Goal: Task Accomplishment & Management: Manage account settings

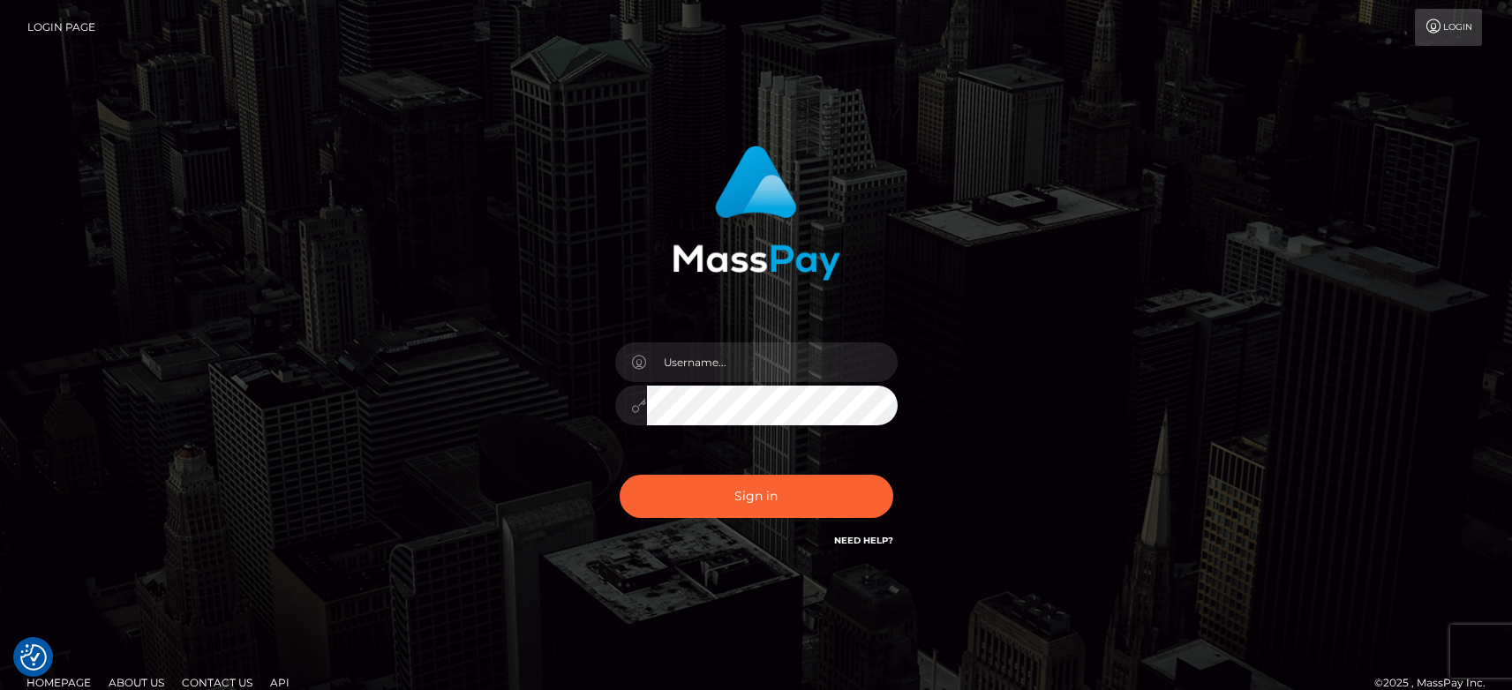
type input "[PERSON_NAME].tilia"
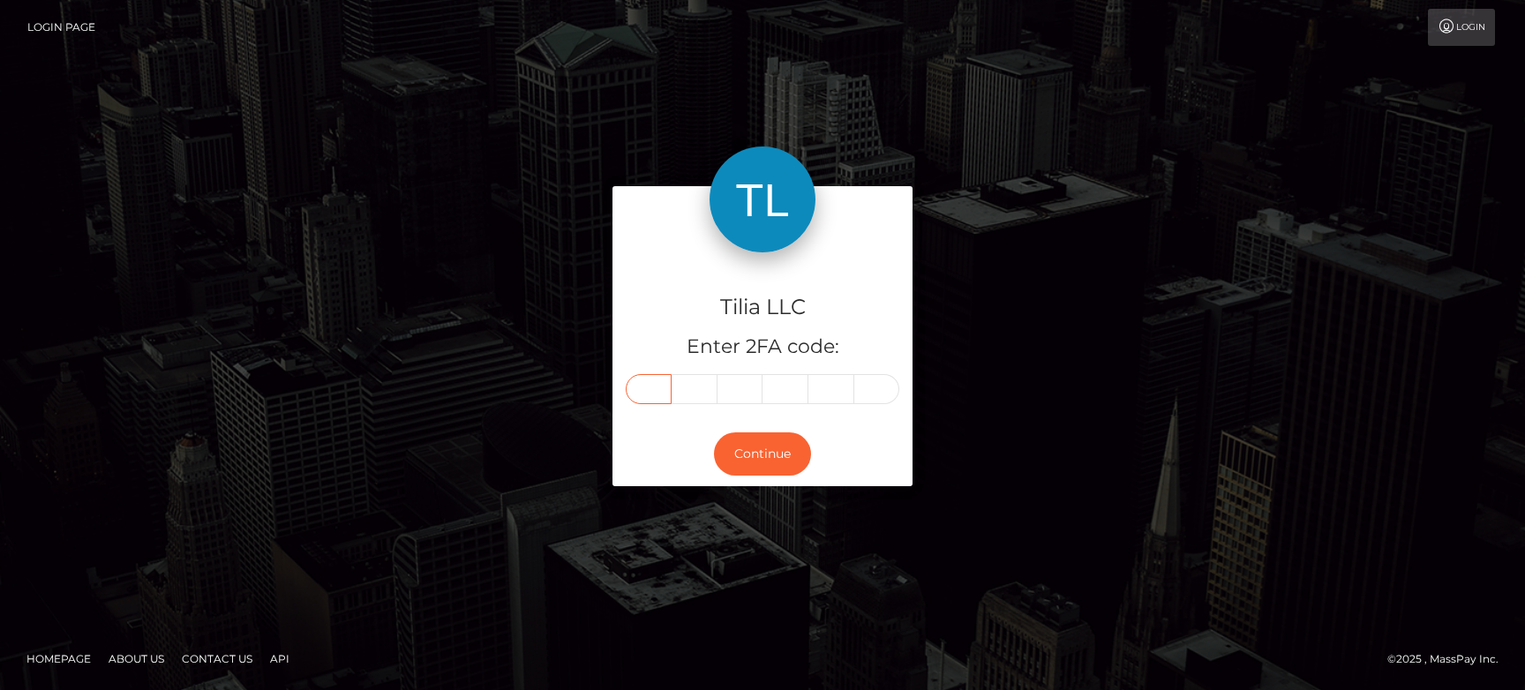
click at [648, 393] on input "text" at bounding box center [649, 389] width 46 height 30
type input "3"
type input "9"
type input "4"
type input "3"
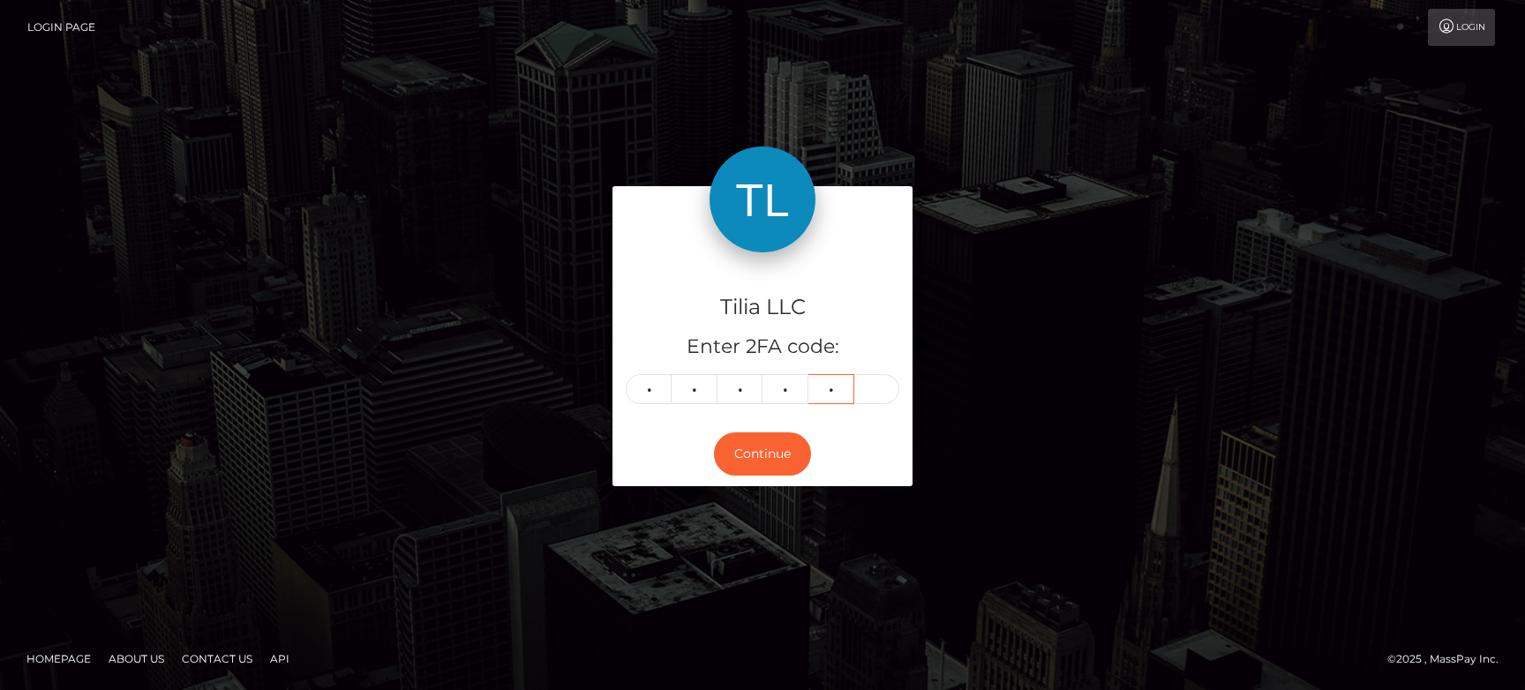
type input "9"
type input "5"
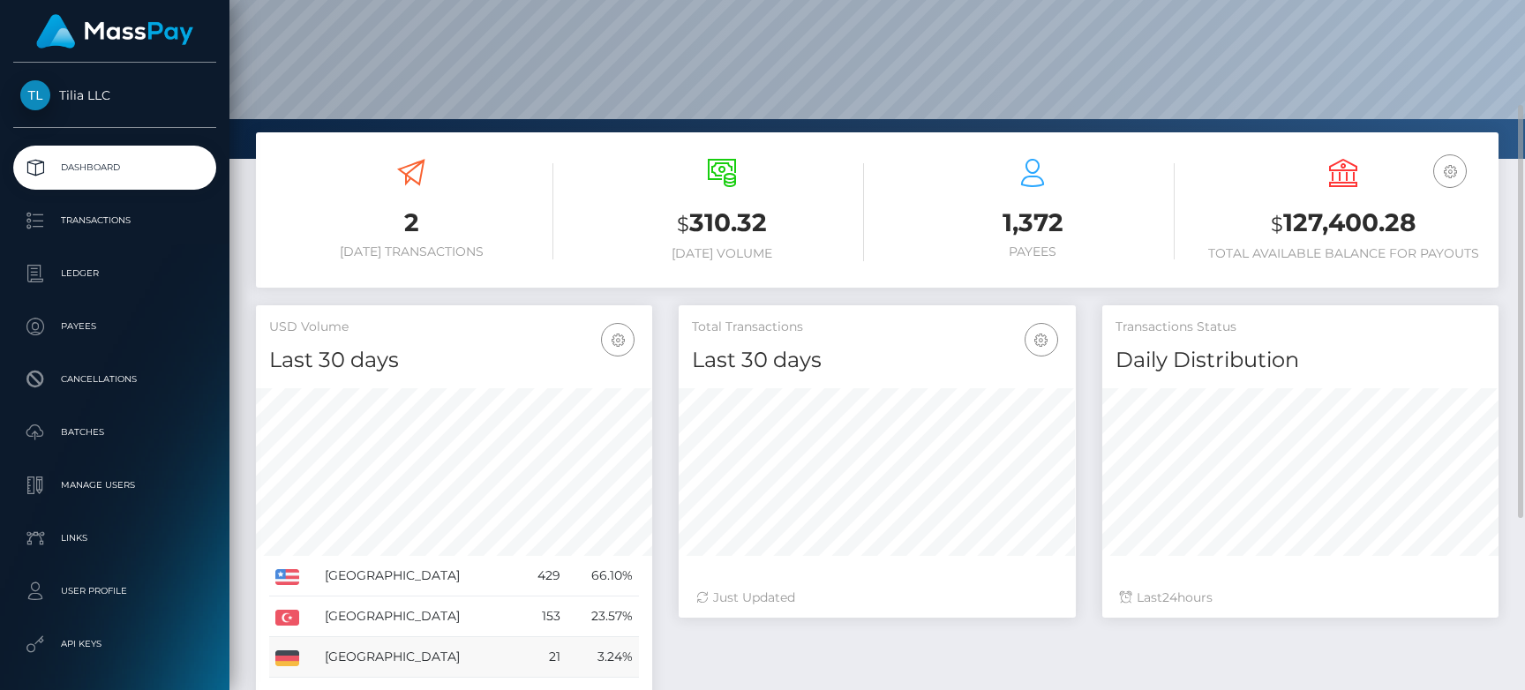
scroll to position [353, 0]
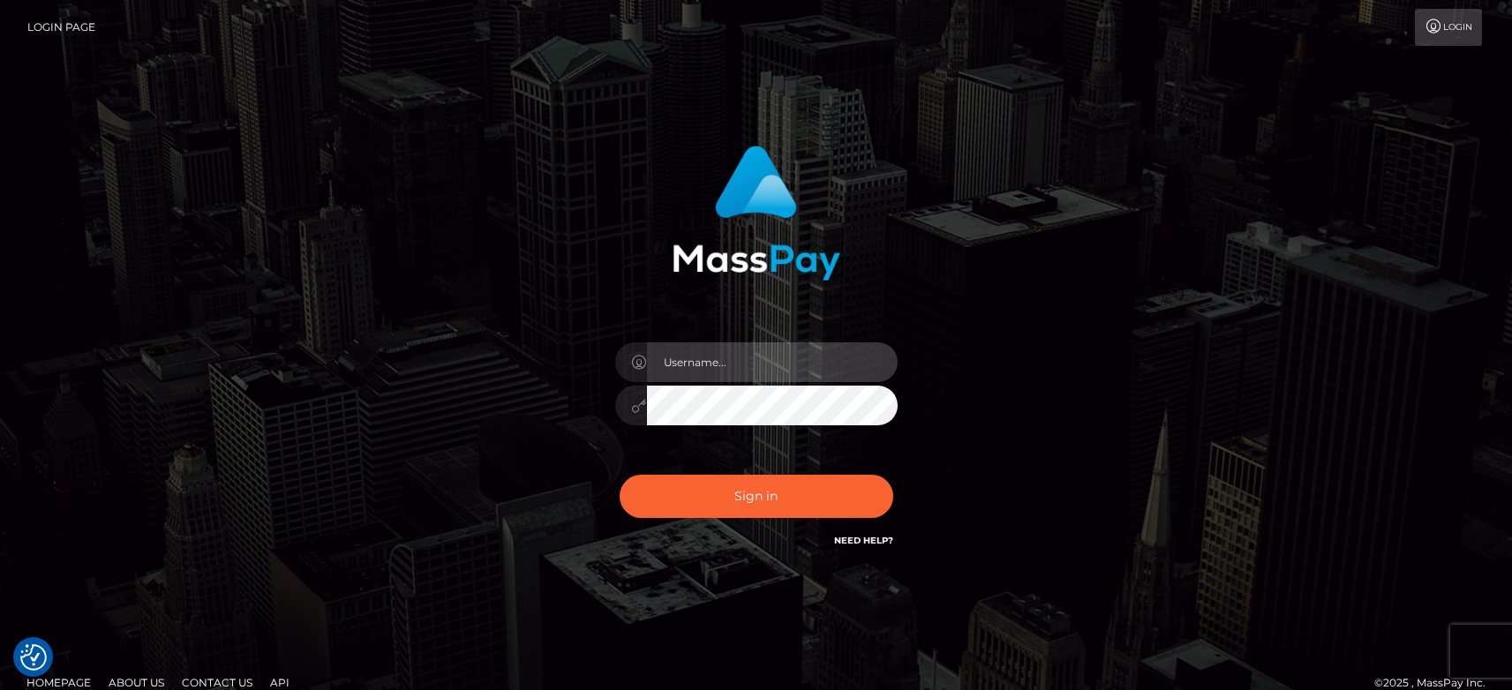
type input "[PERSON_NAME].tilia"
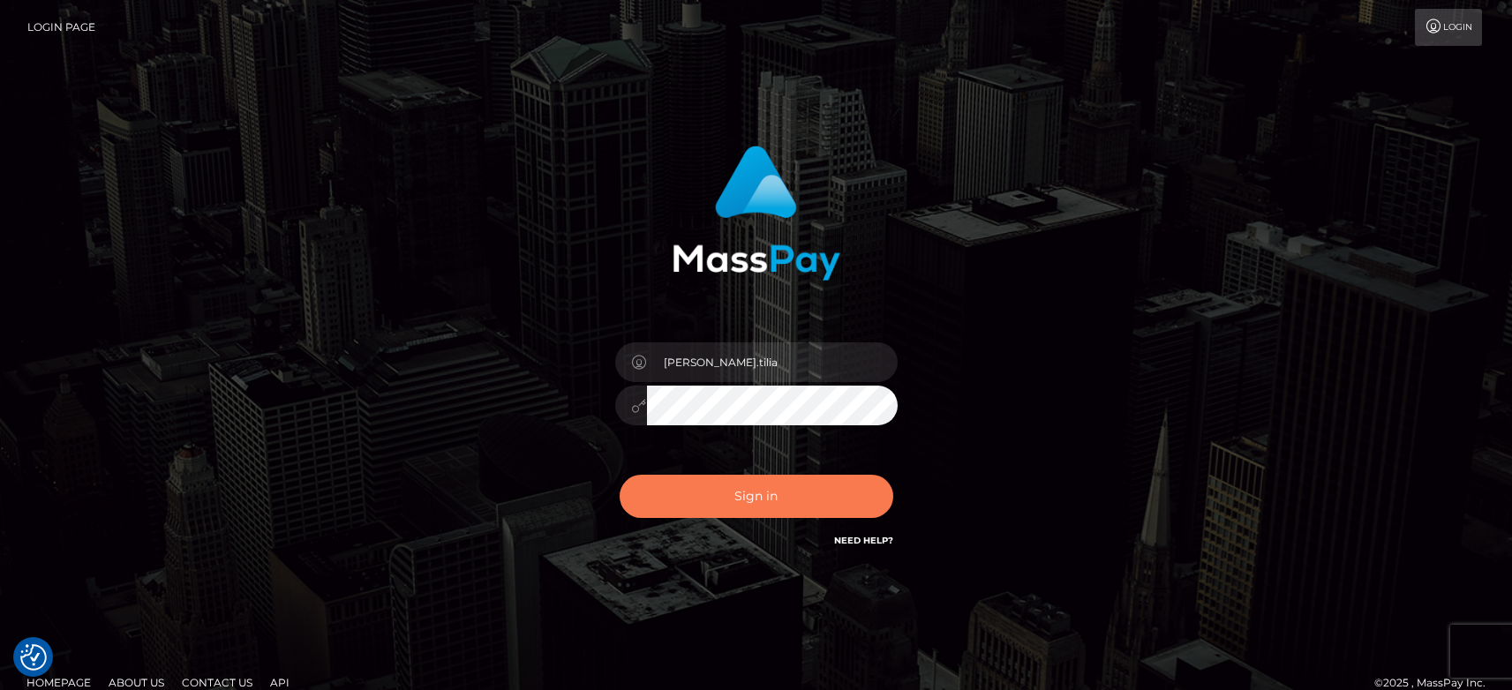
click at [681, 505] on button "Sign in" at bounding box center [756, 496] width 274 height 43
click at [688, 502] on button "Sign in" at bounding box center [756, 496] width 274 height 43
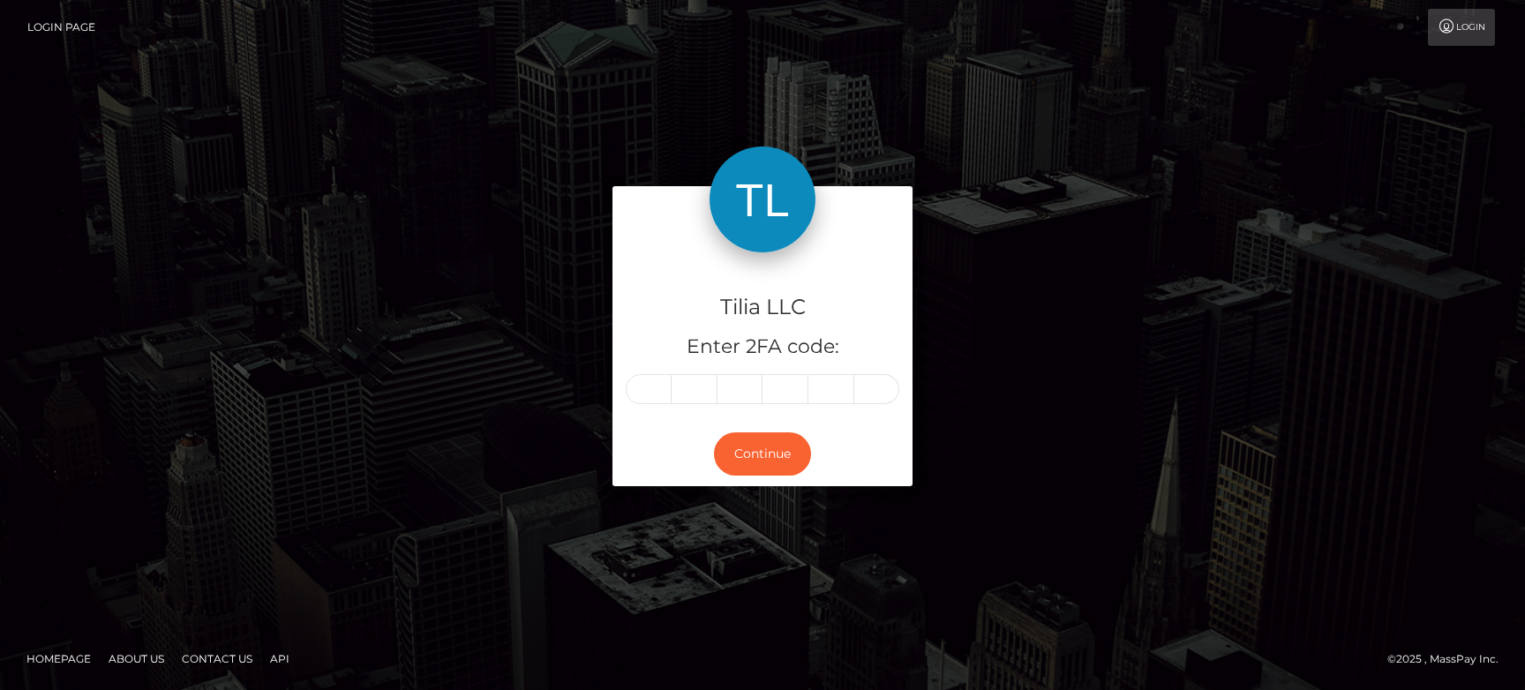
click at [652, 390] on input "text" at bounding box center [649, 389] width 46 height 30
type input "5"
type input "9"
type input "2"
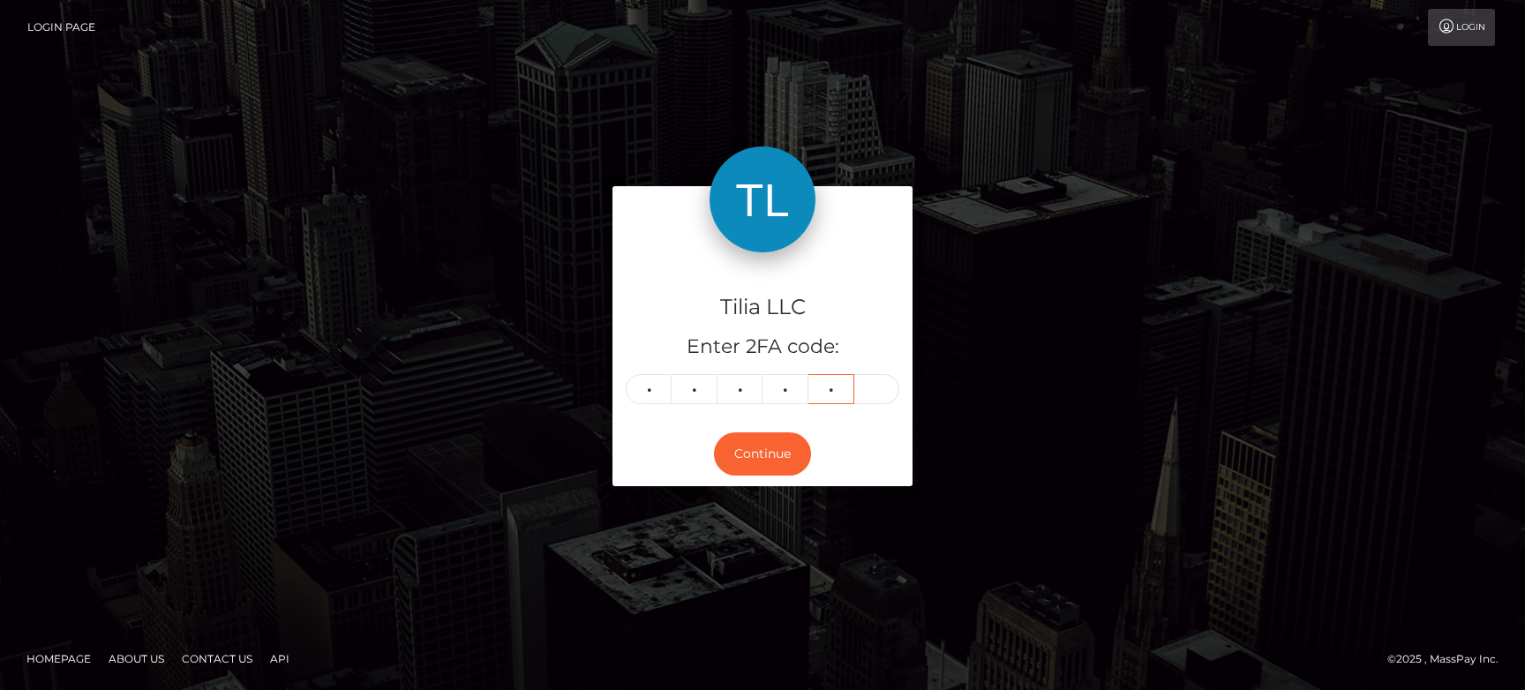
type input "3"
type input "6"
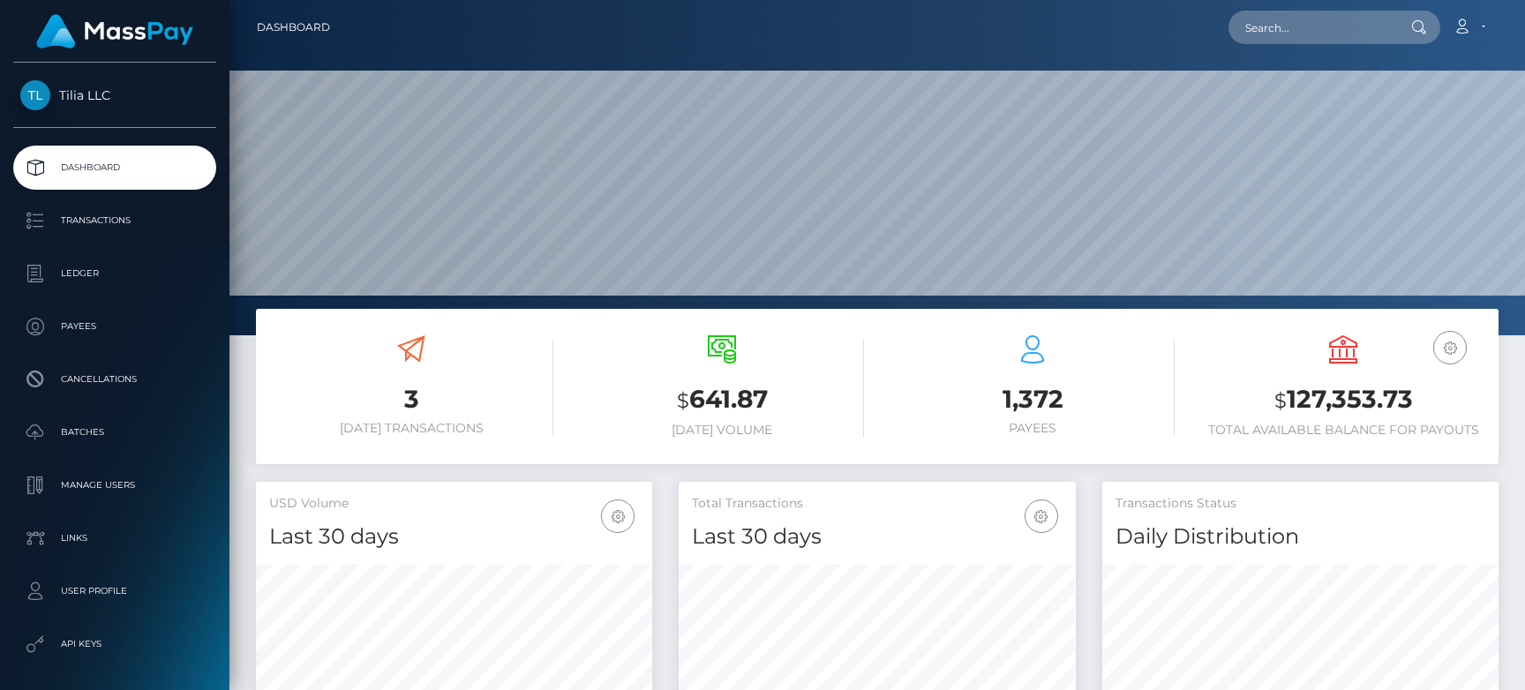
scroll to position [313, 397]
